Goal: Use online tool/utility: Utilize a website feature to perform a specific function

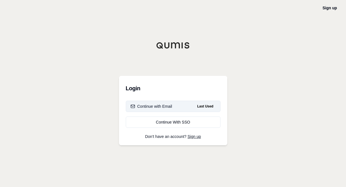
click at [170, 103] on button "Continue with Email Last Used" at bounding box center [173, 106] width 95 height 11
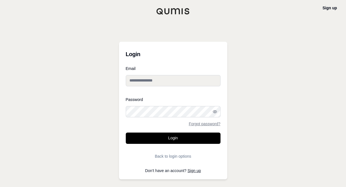
type input "**********"
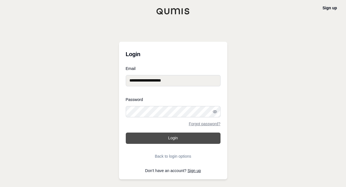
click at [172, 138] on button "Login" at bounding box center [173, 137] width 95 height 11
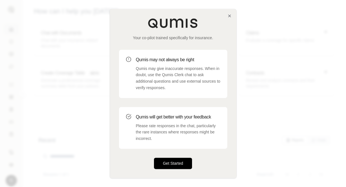
click at [175, 159] on button "Get Started" at bounding box center [173, 163] width 38 height 11
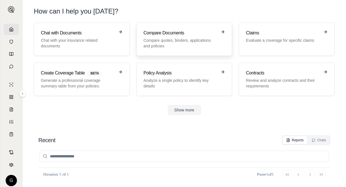
click at [161, 32] on h3 "Compare Documents" at bounding box center [180, 33] width 74 height 7
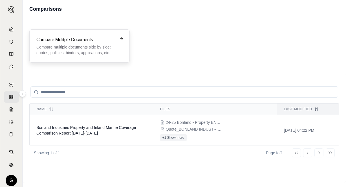
click at [122, 37] on icon at bounding box center [121, 38] width 5 height 5
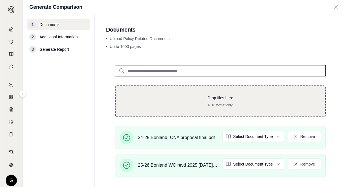
scroll to position [43, 0]
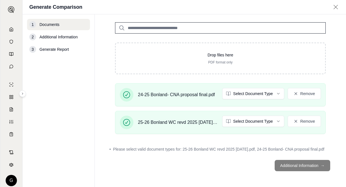
click at [308, 162] on footer "Additional Information →" at bounding box center [220, 165] width 229 height 20
click at [306, 165] on footer "Additional Information →" at bounding box center [220, 165] width 229 height 20
click at [319, 164] on footer "Additional Information →" at bounding box center [220, 165] width 229 height 20
click at [61, 35] on span "Additional Information" at bounding box center [58, 37] width 38 height 6
click at [150, 28] on input "search" at bounding box center [220, 27] width 210 height 11
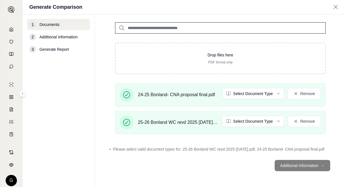
click at [299, 163] on footer "Additional Information →" at bounding box center [220, 165] width 229 height 20
click at [59, 38] on span "Additional Information" at bounding box center [58, 37] width 38 height 6
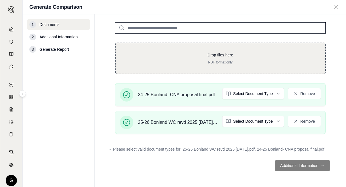
click at [249, 59] on div "Drop files here PDF format only" at bounding box center [220, 58] width 191 height 12
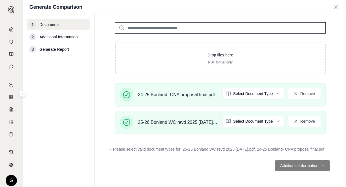
click at [315, 162] on footer "Additional Information →" at bounding box center [220, 165] width 229 height 20
click at [319, 163] on footer "Additional Information →" at bounding box center [220, 165] width 229 height 20
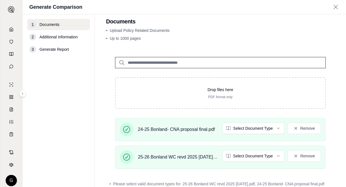
scroll to position [0, 0]
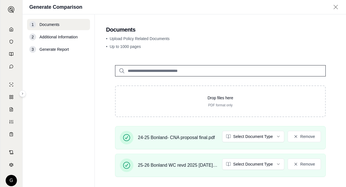
click at [160, 70] on input "search" at bounding box center [220, 70] width 210 height 11
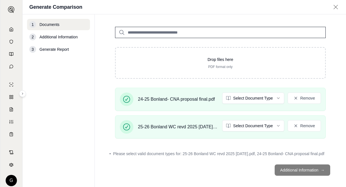
scroll to position [43, 0]
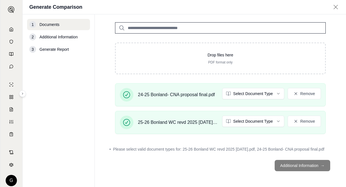
click at [321, 162] on footer "Additional Information →" at bounding box center [220, 165] width 229 height 20
click at [156, 147] on span "Please select valid document types for: 25-26 Bonland WC revd 2025 [DATE].pdf, …" at bounding box center [218, 149] width 211 height 6
click at [118, 163] on footer "Additional Information →" at bounding box center [220, 165] width 229 height 20
click at [52, 49] on span "Generate Report" at bounding box center [53, 49] width 29 height 6
click at [34, 50] on div "3" at bounding box center [32, 49] width 7 height 7
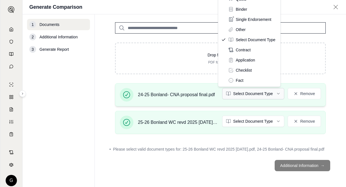
click at [275, 93] on html "G Generate Comparison 1 Documents 2 Additional Information 3 Generate Report Do…" at bounding box center [173, 93] width 346 height 187
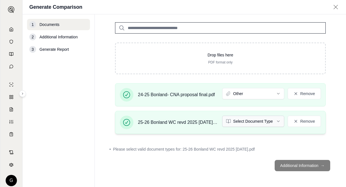
click at [274, 119] on html "G Generate Comparison 1 Documents 2 Additional Information 3 Generate Report Do…" at bounding box center [173, 93] width 346 height 187
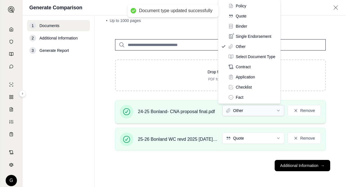
click at [275, 109] on html "Document type updated successfully G Generate Comparison 1 Documents 2 Addition…" at bounding box center [173, 93] width 346 height 187
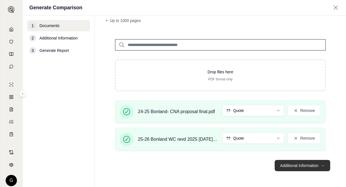
click at [313, 163] on button "Additional Information →" at bounding box center [302, 165] width 56 height 11
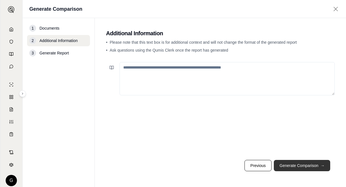
scroll to position [0, 0]
drag, startPoint x: 123, startPoint y: 68, endPoint x: 183, endPoint y: 72, distance: 59.9
click at [183, 72] on textarea at bounding box center [226, 78] width 215 height 33
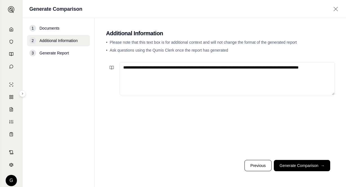
click at [137, 74] on textarea "**********" at bounding box center [226, 78] width 215 height 33
type textarea "**********"
click at [302, 165] on button "Generate Comparison →" at bounding box center [302, 165] width 56 height 11
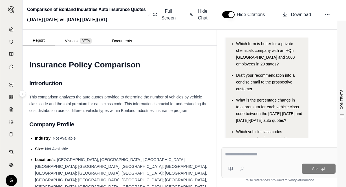
scroll to position [84, 0]
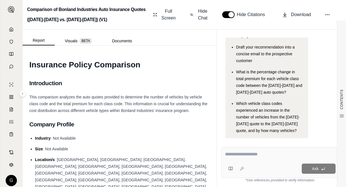
click at [226, 155] on textarea at bounding box center [280, 154] width 110 height 7
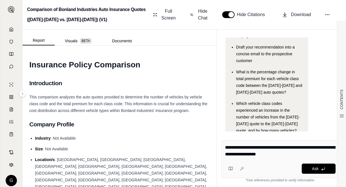
click at [297, 154] on textarea "**********" at bounding box center [280, 151] width 110 height 14
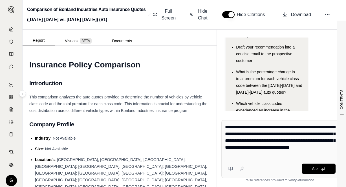
click at [309, 153] on textarea "**********" at bounding box center [280, 141] width 110 height 34
type textarea "**********"
click at [318, 166] on button "Ask" at bounding box center [319, 168] width 34 height 10
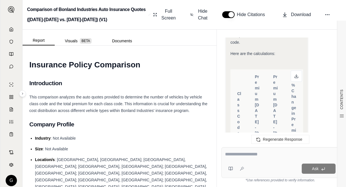
scroll to position [1018, 0]
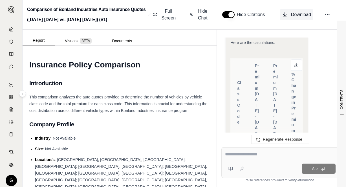
click at [285, 14] on icon at bounding box center [285, 15] width 6 height 6
